Goal: Task Accomplishment & Management: Complete application form

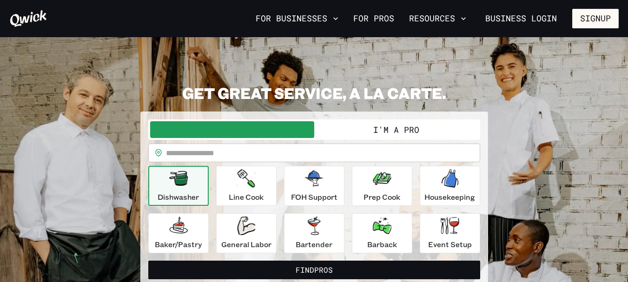
click at [397, 19] on link "For Pros" at bounding box center [373, 19] width 48 height 16
click at [404, 131] on button "I'm a Pro" at bounding box center [396, 129] width 164 height 17
